Goal: Book appointment/travel/reservation

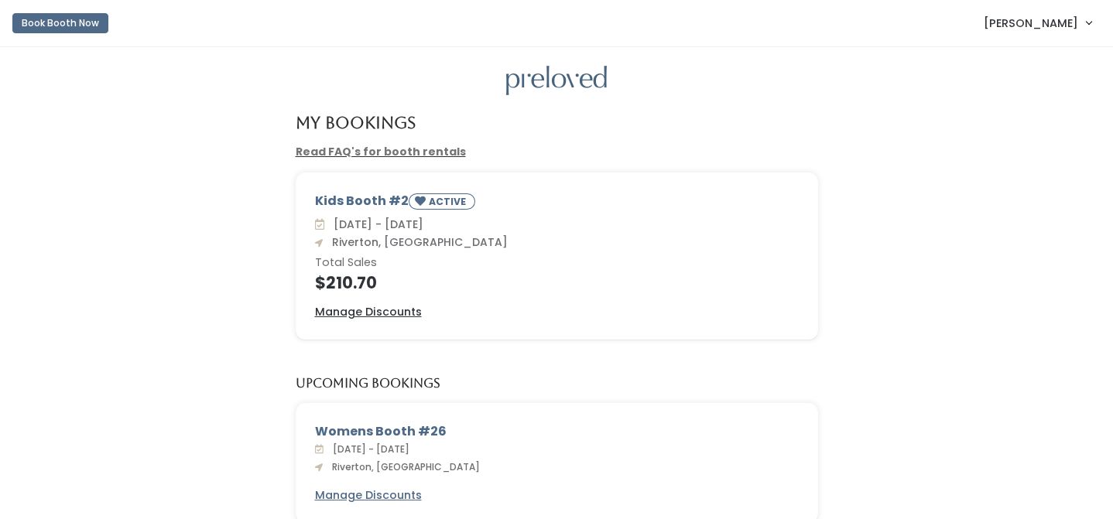
click at [210, 1] on nav "Book Booth Now Kimberlee Adams My bookings Account settings Logout" at bounding box center [556, 23] width 1113 height 47
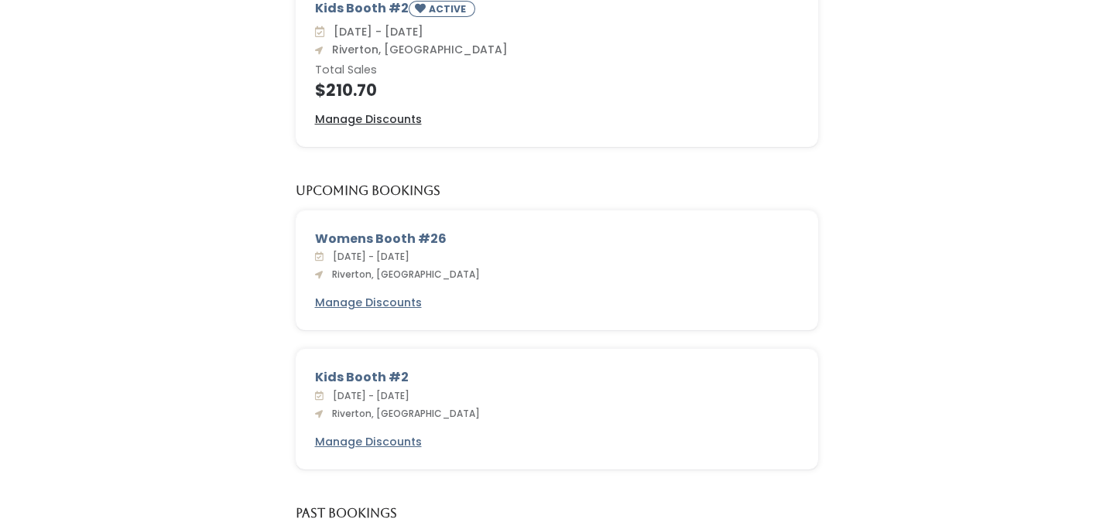
scroll to position [219, 0]
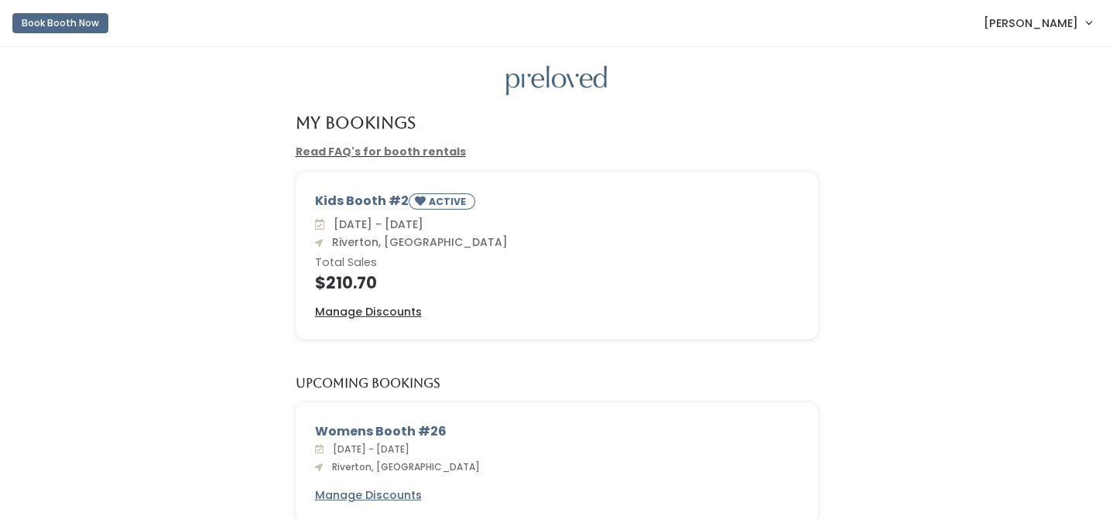
scroll to position [219, 0]
